Goal: Find specific page/section: Find specific page/section

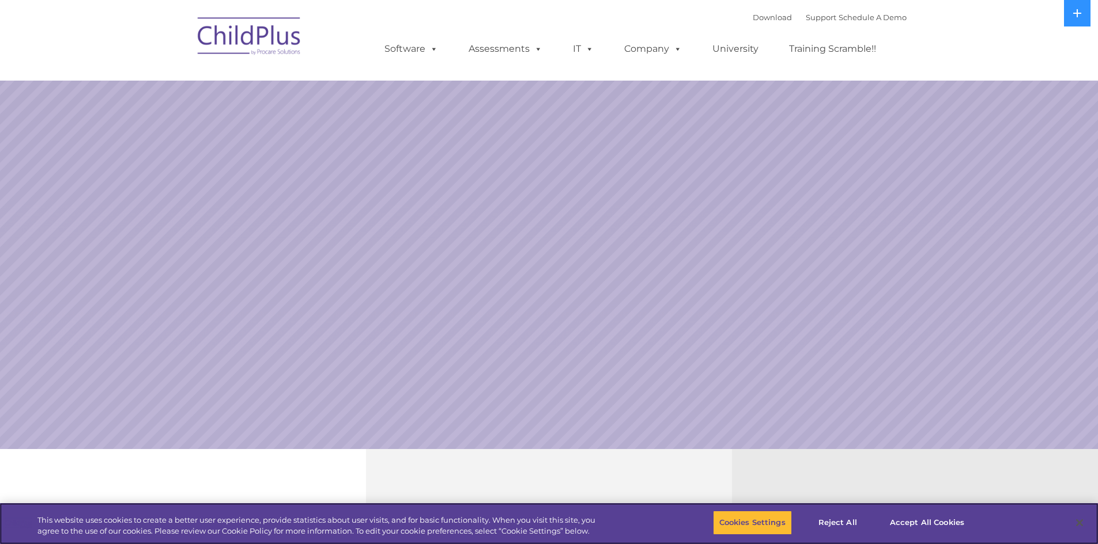
select select "MEDIUM"
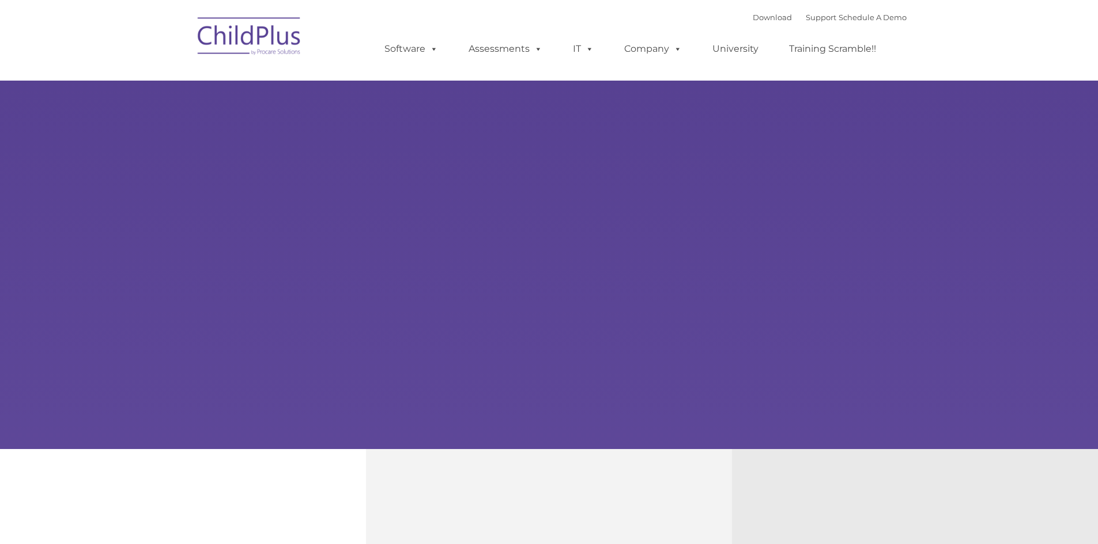
type input ""
select select "MEDIUM"
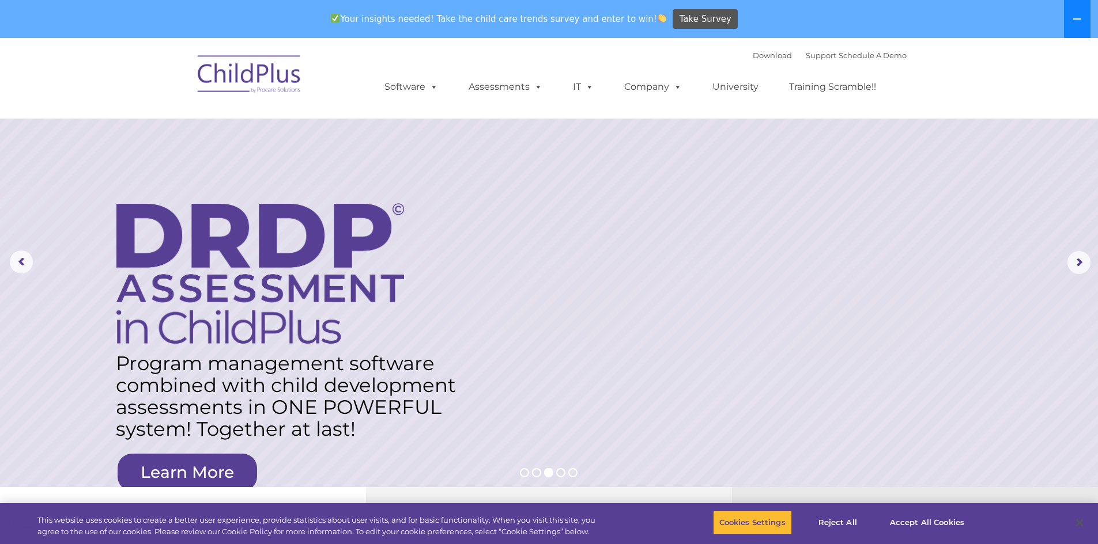
click at [1083, 21] on button at bounding box center [1077, 19] width 27 height 38
